Goal: Check status: Check status

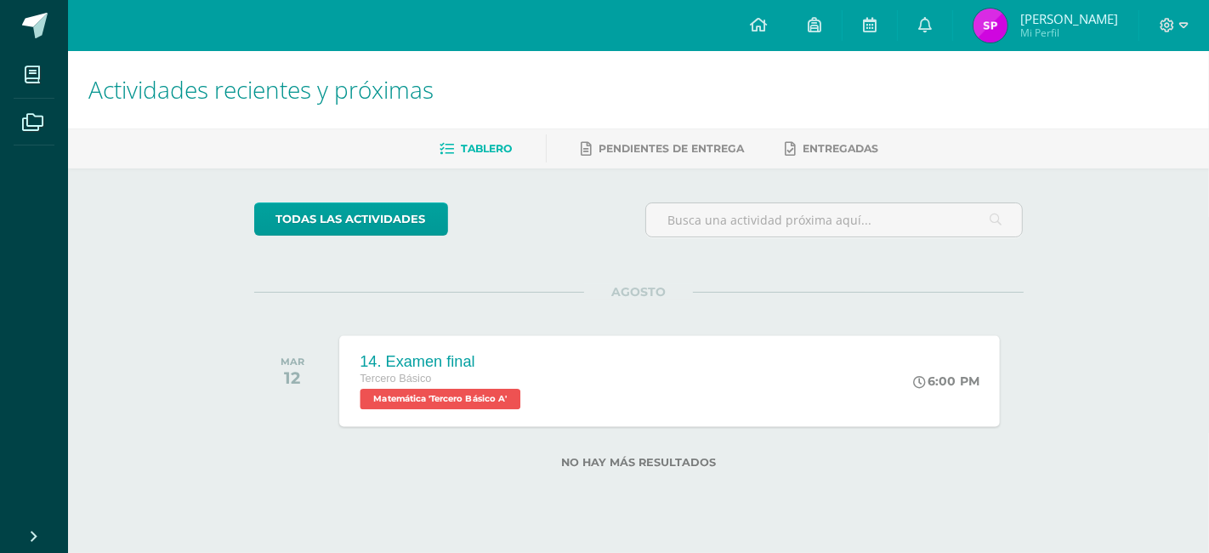
click at [566, 372] on div "14. Examen final Tercero Básico Matemática 'Tercero Básico A' 6:00 PM 14. Exame…" at bounding box center [669, 380] width 661 height 91
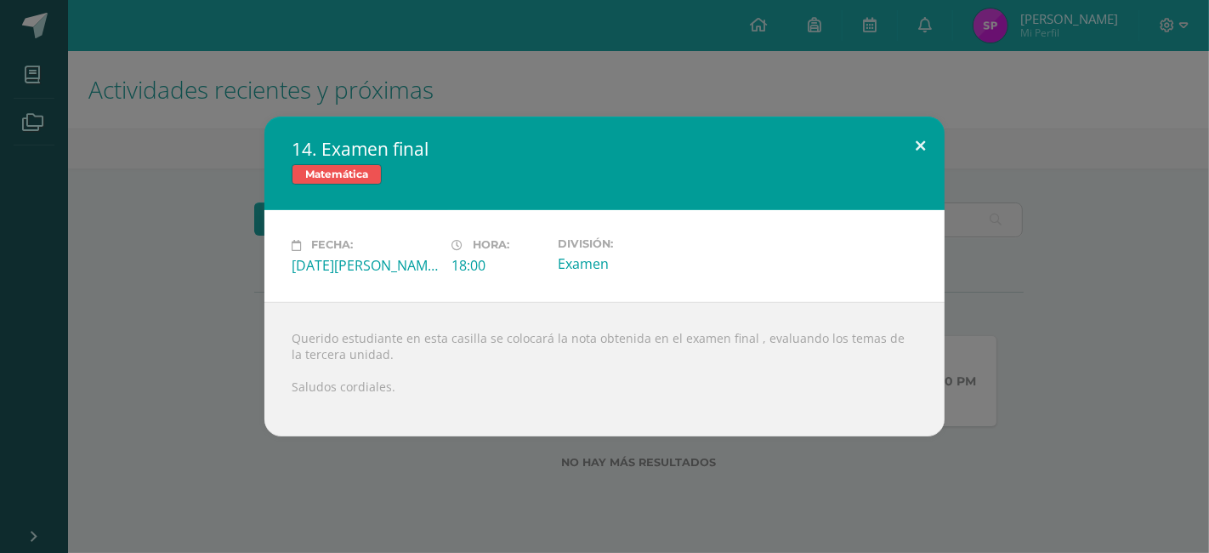
click at [930, 142] on button at bounding box center [920, 146] width 48 height 58
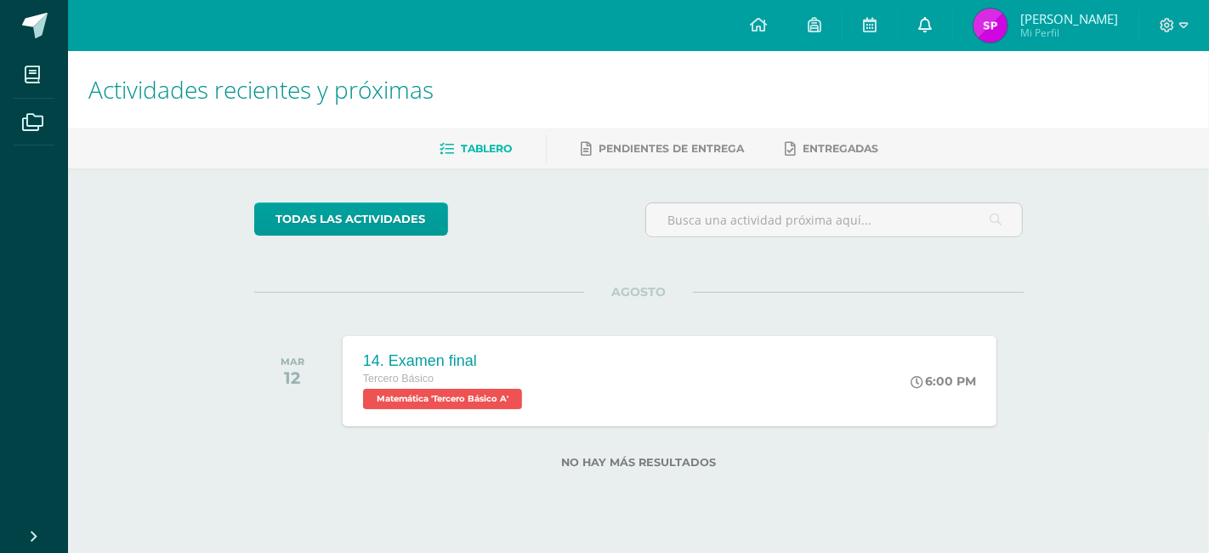
click at [925, 33] on span at bounding box center [925, 25] width 14 height 19
click at [600, 251] on div "todas las Actividades No tienes actividades Échale un vistazo a los demás perío…" at bounding box center [639, 345] width 838 height 355
click at [1008, 30] on span "Santiago Alejandro Mi Perfil" at bounding box center [1045, 26] width 151 height 34
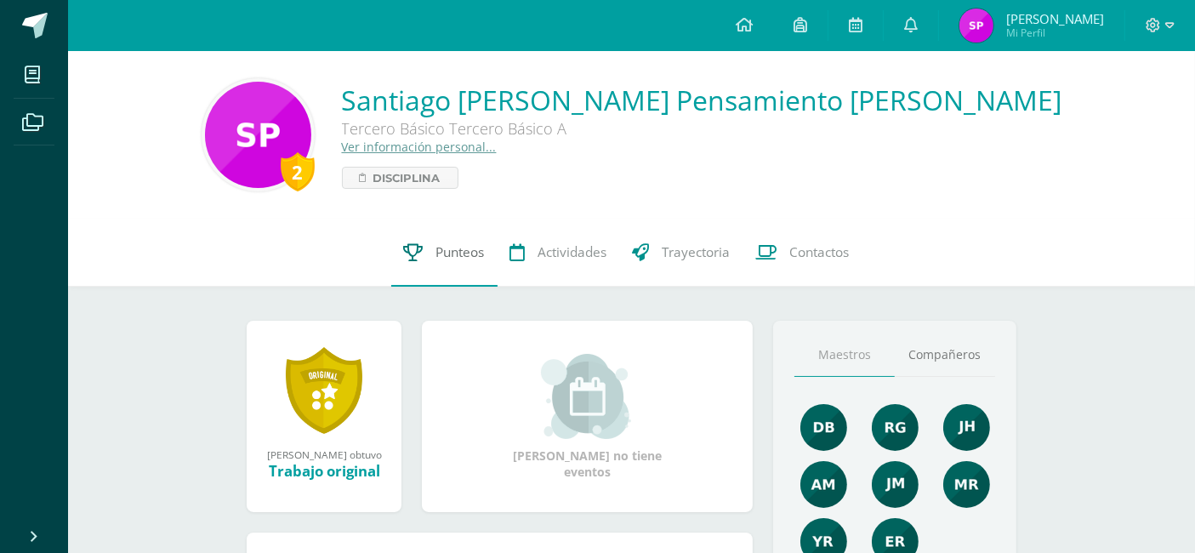
click at [436, 265] on link "Punteos" at bounding box center [444, 253] width 106 height 68
